Goal: Task Accomplishment & Management: Complete application form

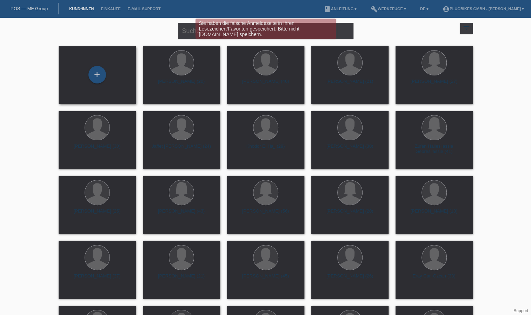
click at [103, 64] on div "+" at bounding box center [97, 75] width 77 height 58
click at [100, 76] on div "+" at bounding box center [98, 75] width 18 height 18
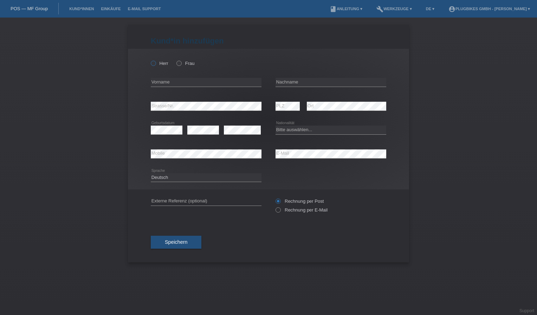
click at [157, 63] on label "Herr" at bounding box center [160, 63] width 18 height 5
click at [155, 63] on input "Herr" at bounding box center [153, 63] width 5 height 5
radio input "true"
click at [171, 83] on input "text" at bounding box center [206, 82] width 111 height 9
type input "[PERSON_NAME]"
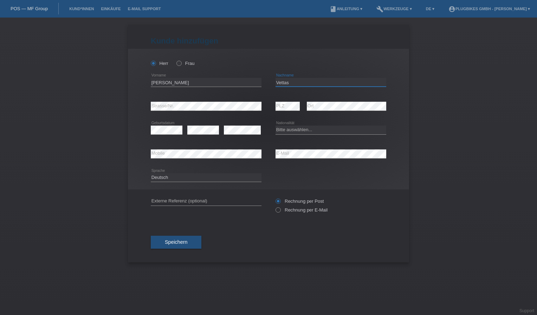
type input "Vettas"
click at [307, 130] on select "Bitte auswählen... Schweiz Deutschland Liechtenstein Österreich ------------ Af…" at bounding box center [330, 130] width 111 height 8
select select "CH"
click at [275, 126] on select "Bitte auswählen... Schweiz Deutschland Liechtenstein Österreich ------------ Af…" at bounding box center [330, 130] width 111 height 8
click at [176, 241] on span "Speichern" at bounding box center [176, 243] width 22 height 6
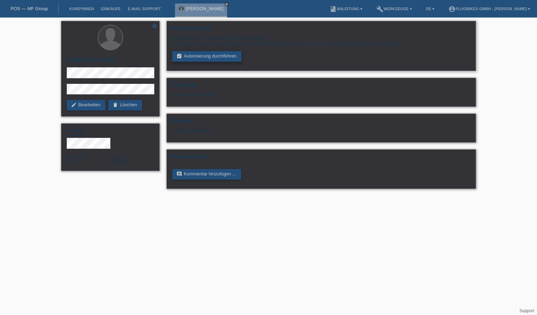
click at [217, 56] on link "assignment_turned_in Autorisierung durchführen" at bounding box center [206, 56] width 69 height 11
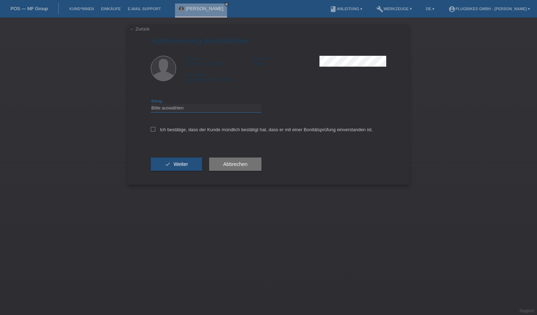
click at [161, 109] on select "Bitte auswählen CHF 1.00 - CHF 499.00 CHF 500.00 - CHF 1'999.00 CHF 2'000.00 - …" at bounding box center [206, 108] width 111 height 8
select select "3"
click at [151, 104] on select "Bitte auswählen CHF 1.00 - CHF 499.00 CHF 500.00 - CHF 1'999.00 CHF 2'000.00 - …" at bounding box center [206, 108] width 111 height 8
click at [153, 127] on icon at bounding box center [153, 129] width 5 height 5
click at [153, 127] on input "Ich bestätige, dass der Kunde mündlich bestätigt hat, dass er mit einer Bonität…" at bounding box center [153, 129] width 5 height 5
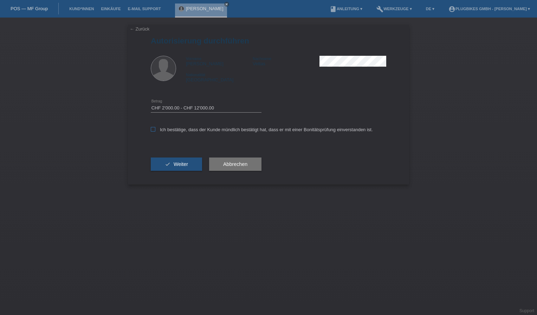
checkbox input "true"
click at [181, 169] on button "check Weiter" at bounding box center [176, 164] width 51 height 13
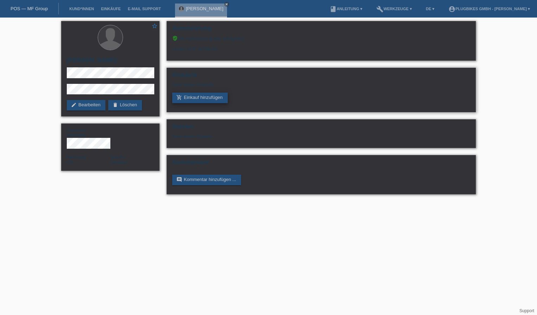
click at [208, 99] on link "add_shopping_cart Einkauf hinzufügen" at bounding box center [199, 98] width 55 height 11
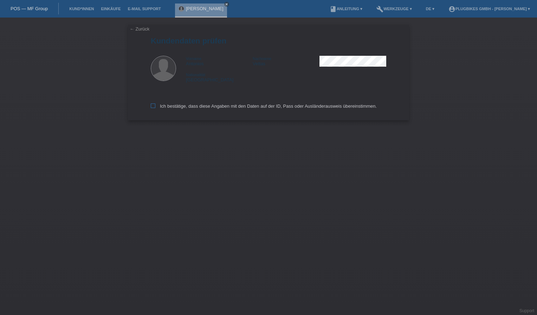
click at [150, 107] on div "← Zurück Kundendaten prüfen Vorname Antonios Nachname Vettas Nationalität Schwe…" at bounding box center [268, 73] width 281 height 96
click at [152, 107] on icon at bounding box center [153, 106] width 5 height 5
click at [152, 107] on input "Ich bestätige, dass diese Angaben mit den Daten auf der ID, Pass oder Ausländer…" at bounding box center [153, 106] width 5 height 5
checkbox input "true"
click at [153, 106] on icon at bounding box center [153, 106] width 5 height 5
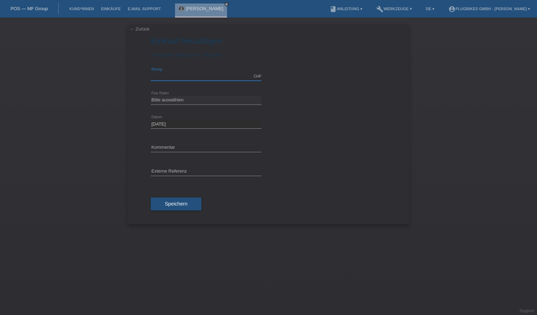
click at [185, 74] on input "text" at bounding box center [206, 76] width 111 height 9
type input "2890.00"
click at [159, 98] on select "Bitte auswählen 6 Raten 12 Raten 18 Raten 24 Raten 36 Raten" at bounding box center [206, 100] width 111 height 8
select select "569"
click at [151, 96] on select "Bitte auswählen 6 Raten 12 Raten 18 Raten 24 Raten 36 Raten" at bounding box center [206, 100] width 111 height 8
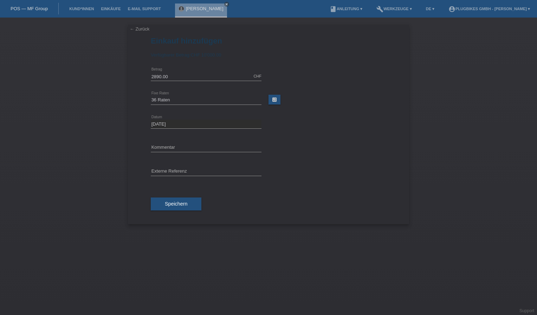
click at [309, 146] on div "error Kommentar" at bounding box center [268, 148] width 235 height 24
click at [177, 147] on input "text" at bounding box center [206, 148] width 111 height 9
click at [189, 207] on button "Speichern" at bounding box center [176, 204] width 51 height 13
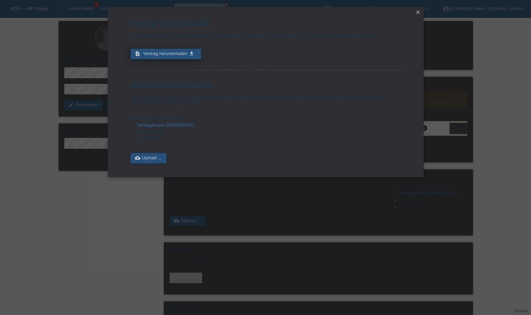
click at [179, 53] on span "Vertrag herunterladen" at bounding box center [165, 53] width 44 height 5
click at [150, 158] on link "cloud_upload Upload ..." at bounding box center [149, 158] width 36 height 11
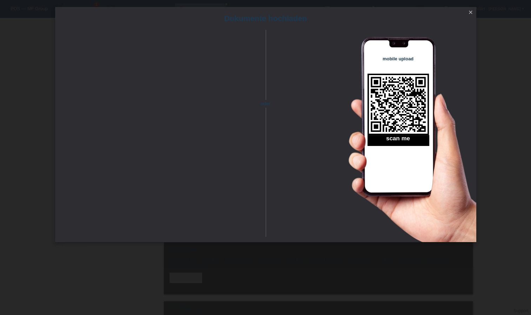
click at [467, 13] on link "close" at bounding box center [470, 13] width 9 height 8
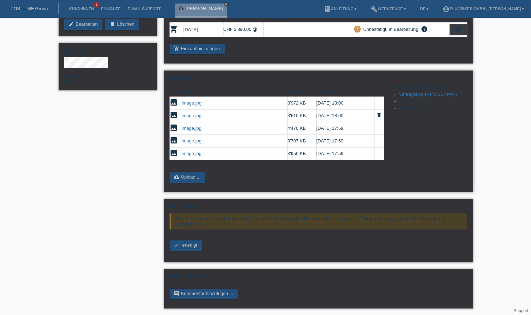
scroll to position [81, 0]
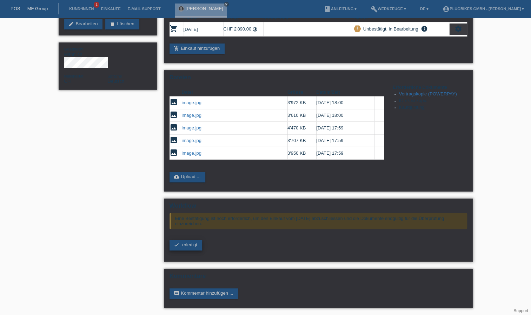
click at [182, 246] on link "check erledigt" at bounding box center [186, 245] width 33 height 11
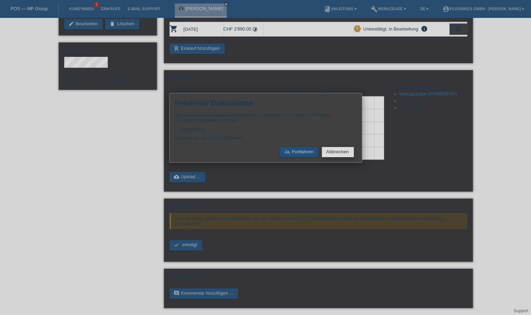
click at [334, 156] on button "Abbrechen" at bounding box center [338, 152] width 32 height 10
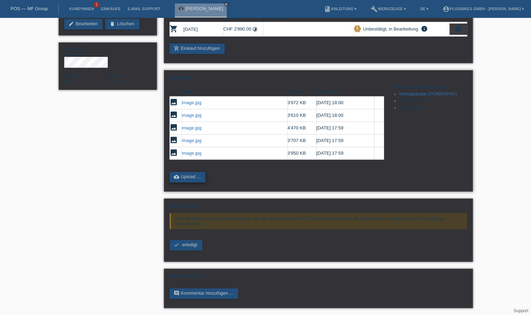
click at [195, 180] on link "cloud_upload Upload ..." at bounding box center [188, 177] width 36 height 11
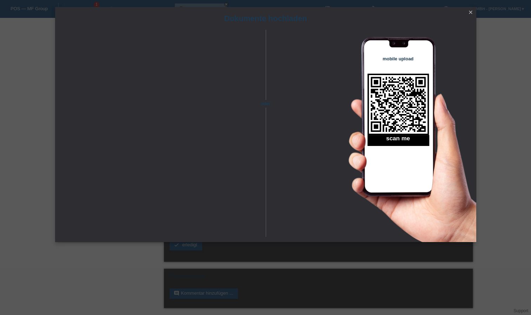
click at [469, 11] on icon "close" at bounding box center [471, 12] width 6 height 6
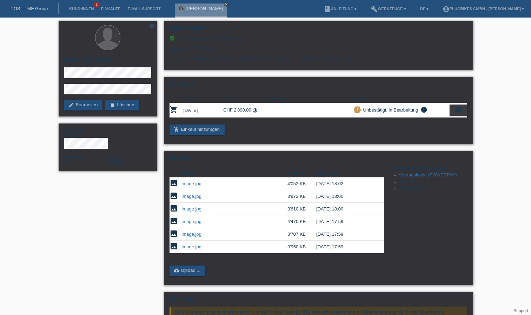
scroll to position [81, 0]
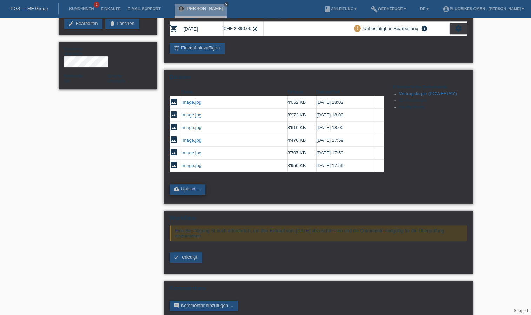
click at [191, 192] on link "cloud_upload Upload ..." at bounding box center [188, 189] width 36 height 11
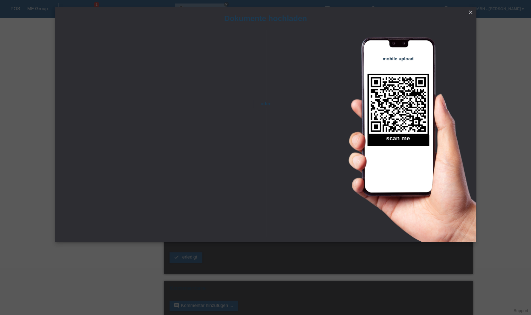
click at [471, 13] on icon "close" at bounding box center [471, 12] width 6 height 6
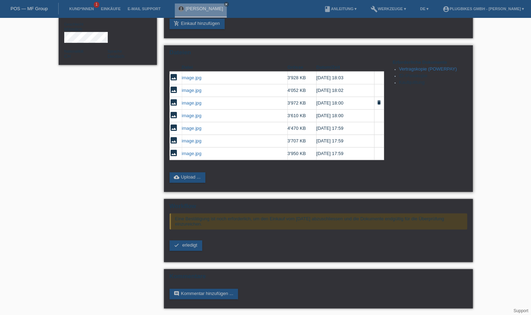
scroll to position [107, 0]
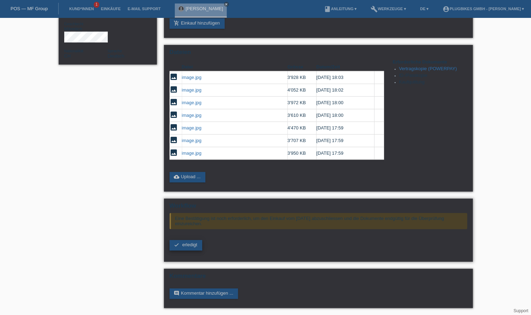
click at [190, 243] on span "erledigt" at bounding box center [189, 244] width 15 height 5
